Goal: Task Accomplishment & Management: Manage account settings

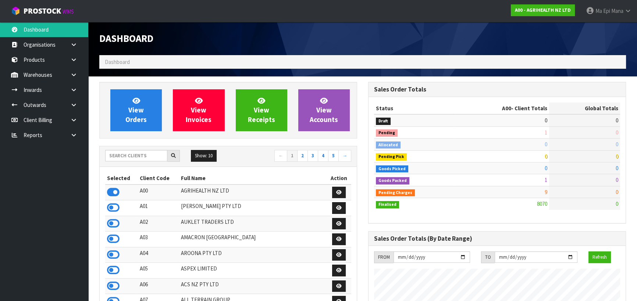
scroll to position [556, 268]
click at [546, 12] on strong "A00 - AGRIHEALTH NZ LTD" at bounding box center [543, 10] width 56 height 6
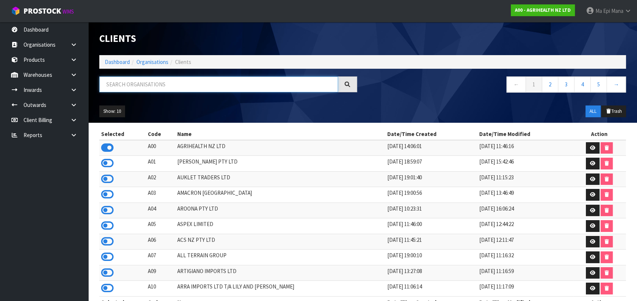
click at [216, 85] on input "text" at bounding box center [218, 84] width 239 height 16
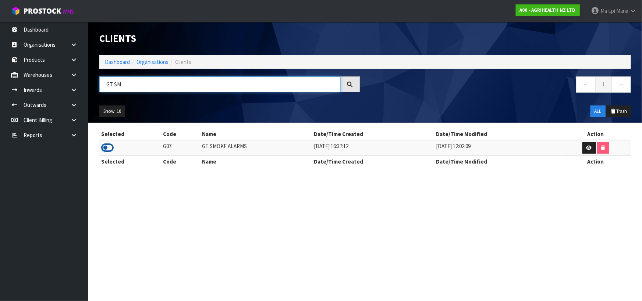
type input "GT SM"
click at [107, 147] on icon at bounding box center [107, 147] width 13 height 11
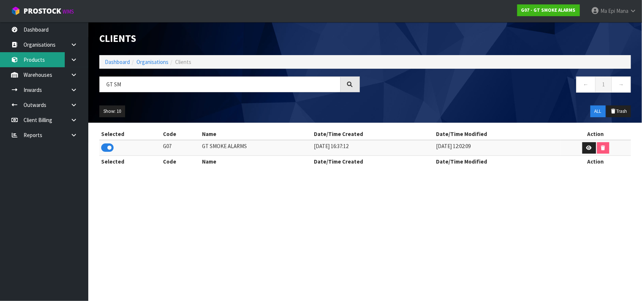
click at [41, 61] on link "Products" at bounding box center [44, 59] width 88 height 15
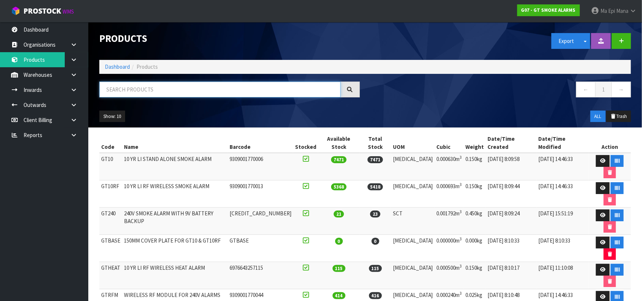
click at [123, 96] on input "text" at bounding box center [219, 90] width 241 height 16
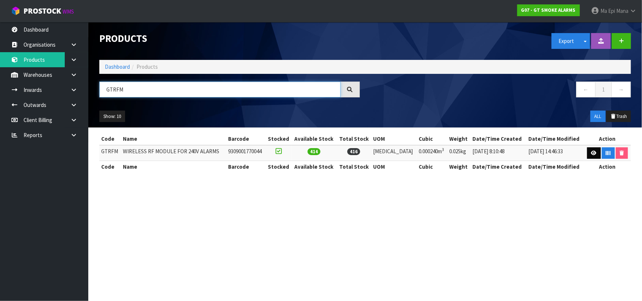
type input "GTRFM"
click at [591, 150] on link at bounding box center [594, 153] width 14 height 12
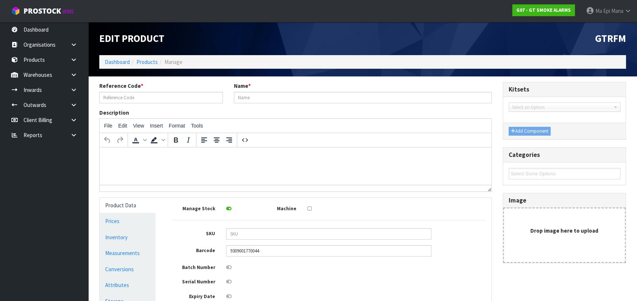
type input "GTRFM"
type input "WIRELESS RF MODULE FOR 240V ALARMS"
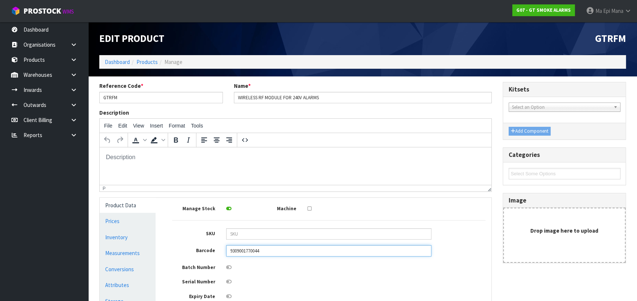
click at [243, 252] on input "9309001770044" at bounding box center [328, 250] width 205 height 11
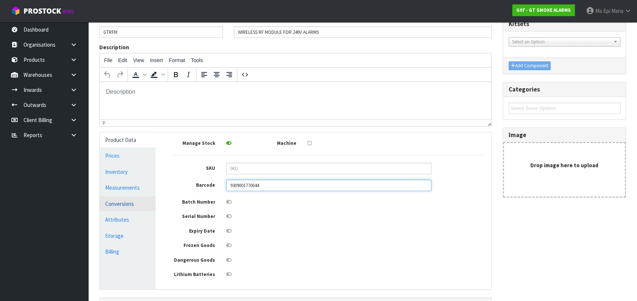
scroll to position [67, 0]
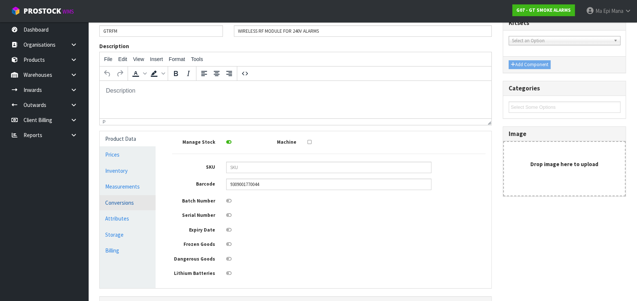
click at [132, 199] on link "Conversions" at bounding box center [128, 202] width 56 height 15
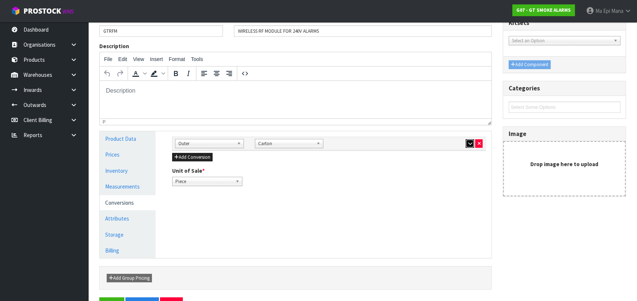
click at [468, 143] on icon "button" at bounding box center [470, 143] width 4 height 5
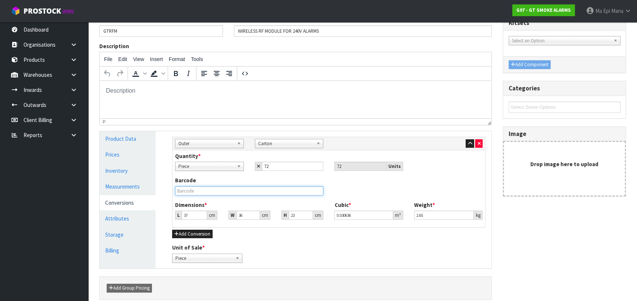
click at [234, 191] on input "text" at bounding box center [249, 190] width 148 height 9
paste input "9309001770044"
type input "9309001770044"
click at [142, 143] on link "Product Data" at bounding box center [128, 138] width 56 height 15
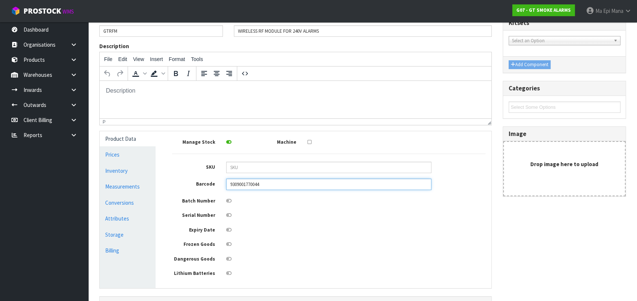
click at [323, 183] on input "9309001770044" at bounding box center [328, 184] width 205 height 11
type input "6976643255319"
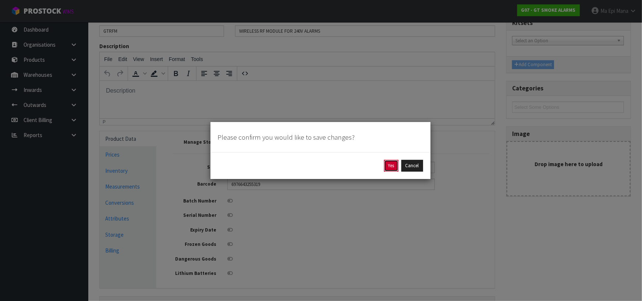
click at [391, 165] on button "Yes" at bounding box center [391, 166] width 14 height 12
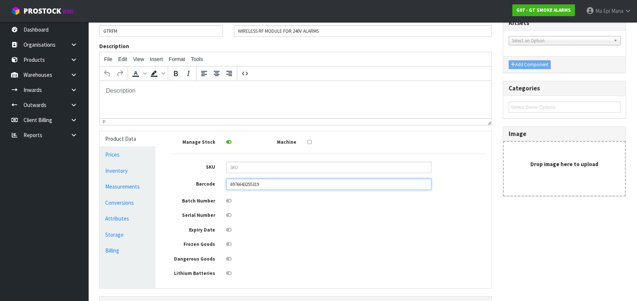
scroll to position [0, 0]
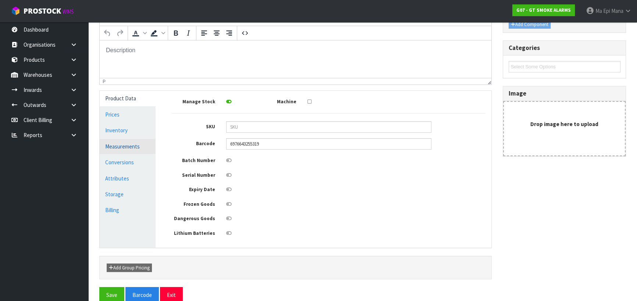
click at [139, 140] on link "Measurements" at bounding box center [128, 146] width 56 height 15
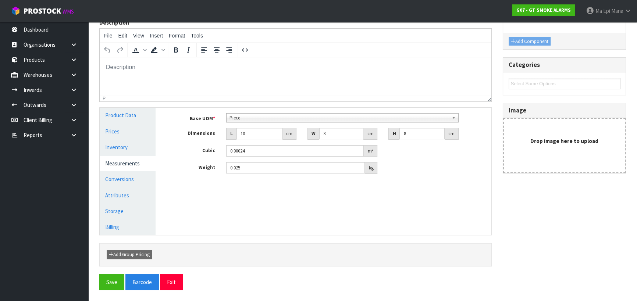
scroll to position [116, 0]
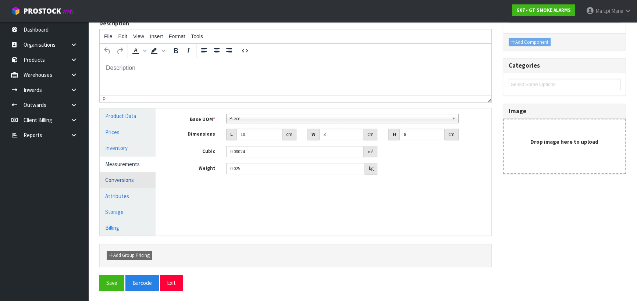
click at [127, 183] on link "Conversions" at bounding box center [128, 179] width 56 height 15
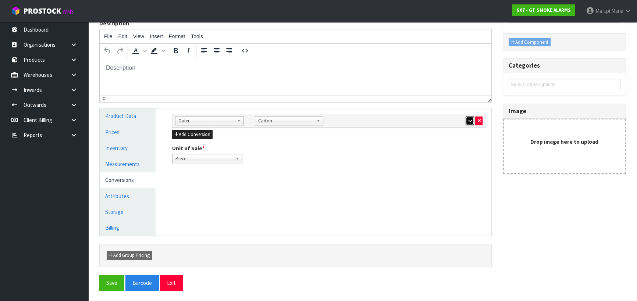
click at [470, 121] on icon "button" at bounding box center [470, 120] width 4 height 5
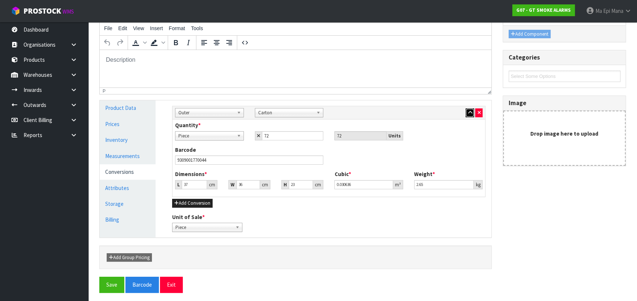
scroll to position [126, 0]
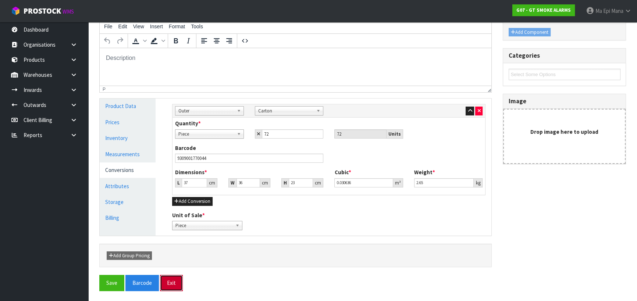
click at [168, 282] on button "Exit" at bounding box center [171, 283] width 23 height 16
